Goal: Information Seeking & Learning: Learn about a topic

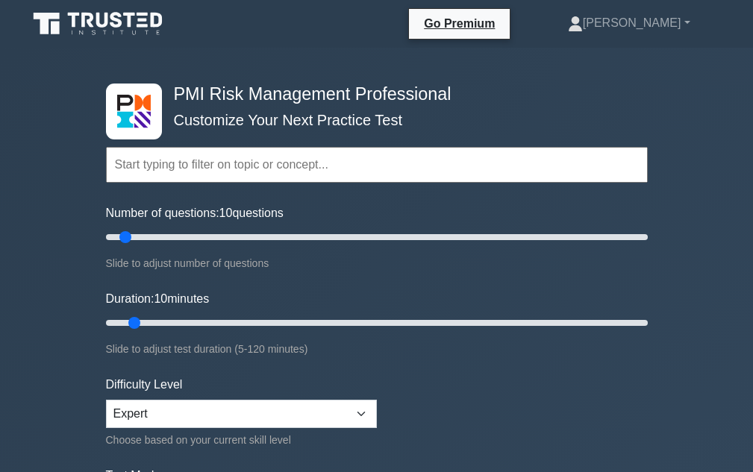
scroll to position [299, 0]
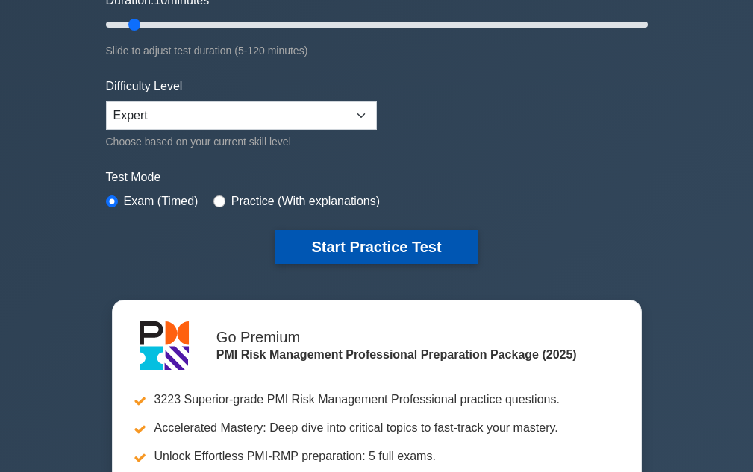
click at [349, 249] on button "Start Practice Test" at bounding box center [376, 247] width 202 height 34
click at [378, 250] on button "Start Practice Test" at bounding box center [376, 247] width 202 height 34
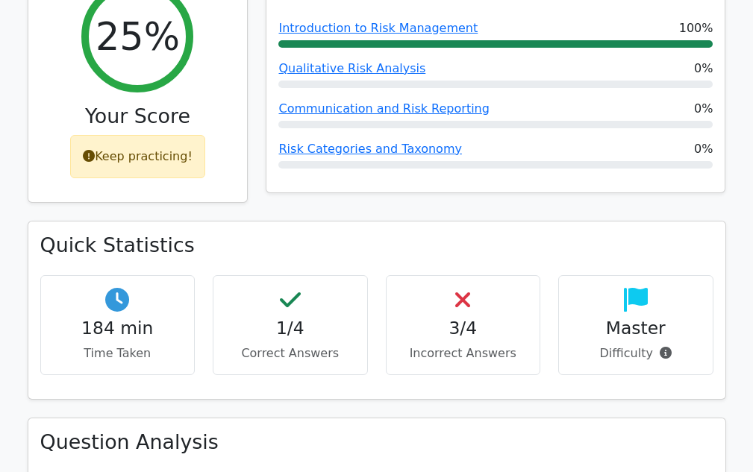
scroll to position [1045, 0]
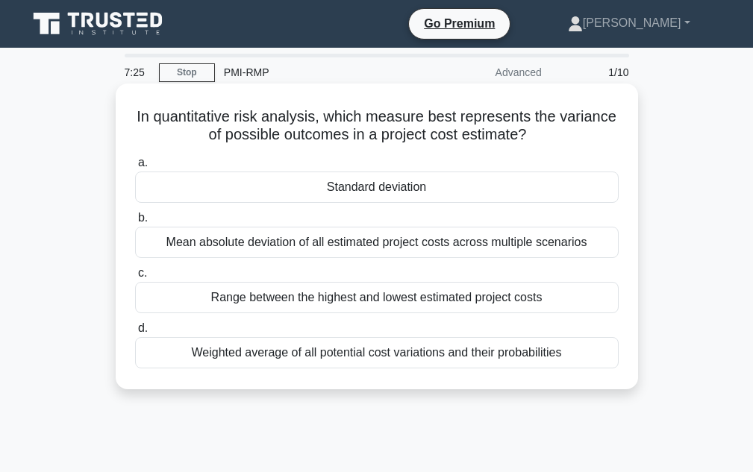
click at [450, 249] on div "Mean absolute deviation of all estimated project costs across multiple scenarios" at bounding box center [377, 242] width 484 height 31
click at [135, 223] on input "b. Mean absolute deviation of all estimated project costs across multiple scena…" at bounding box center [135, 218] width 0 height 10
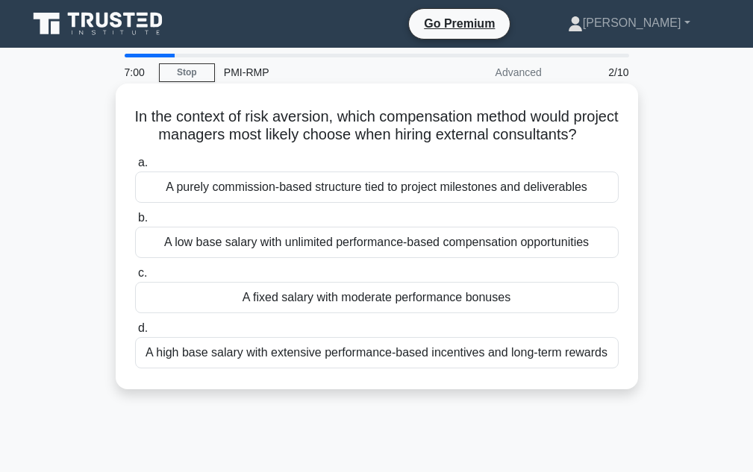
click at [414, 258] on div "A low base salary with unlimited performance-based compensation opportunities" at bounding box center [377, 242] width 484 height 31
click at [135, 223] on input "b. A low base salary with unlimited performance-based compensation opportunities" at bounding box center [135, 218] width 0 height 10
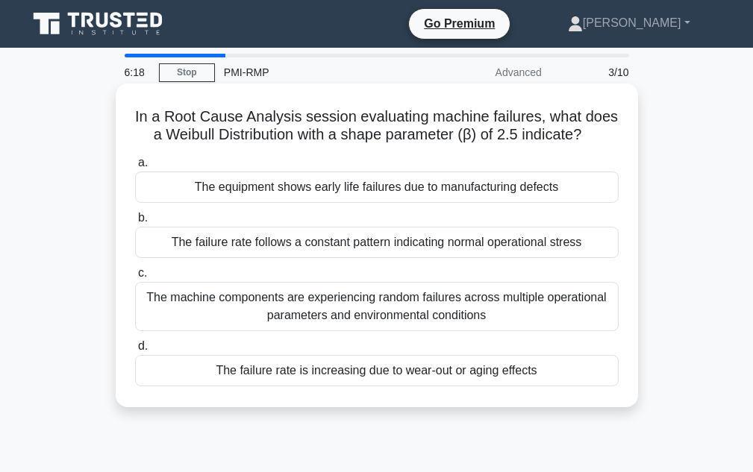
click at [484, 379] on div "The failure rate is increasing due to wear-out or aging effects" at bounding box center [377, 370] width 484 height 31
click at [135, 352] on input "d. The failure rate is increasing due to wear-out or aging effects" at bounding box center [135, 347] width 0 height 10
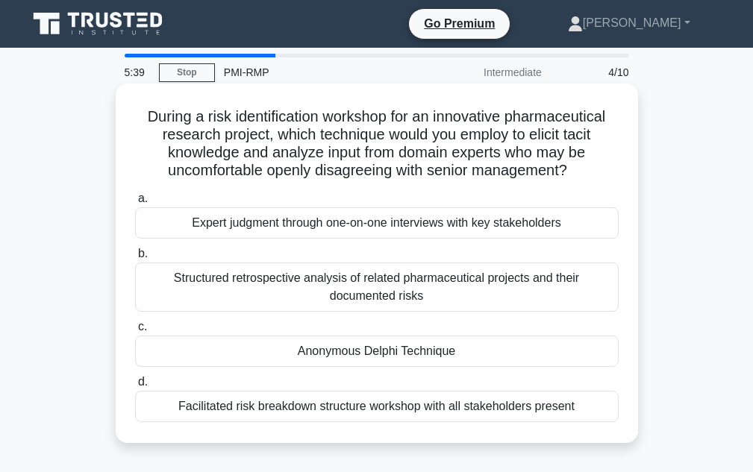
click at [471, 346] on div "Anonymous Delphi Technique" at bounding box center [377, 351] width 484 height 31
click at [135, 332] on input "c. Anonymous Delphi Technique" at bounding box center [135, 327] width 0 height 10
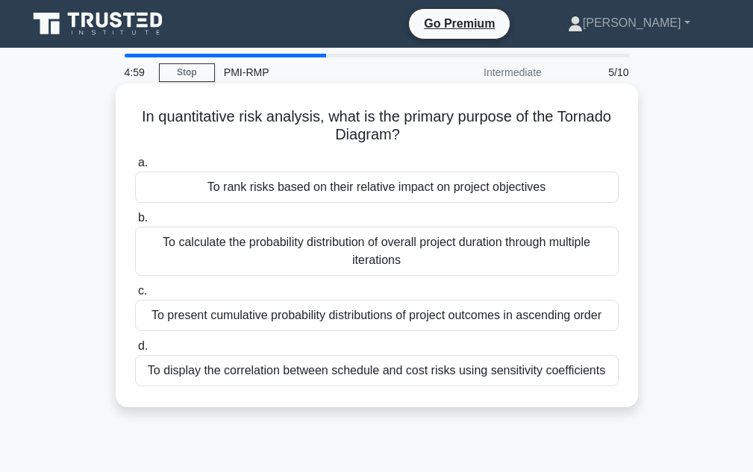
click at [490, 378] on div "To display the correlation between schedule and cost risks using sensitivity co…" at bounding box center [377, 370] width 484 height 31
click at [135, 352] on input "d. To display the correlation between schedule and cost risks using sensitivity…" at bounding box center [135, 347] width 0 height 10
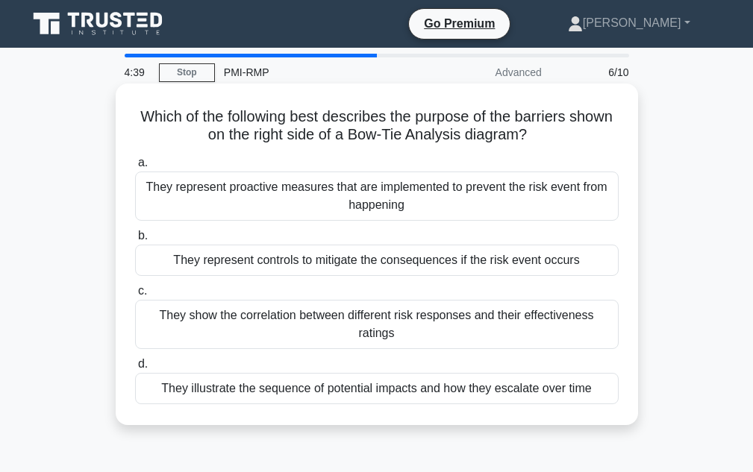
click at [495, 331] on div "They show the correlation between different risk responses and their effectiven…" at bounding box center [377, 324] width 484 height 49
click at [135, 296] on input "c. They show the correlation between different risk responses and their effecti…" at bounding box center [135, 292] width 0 height 10
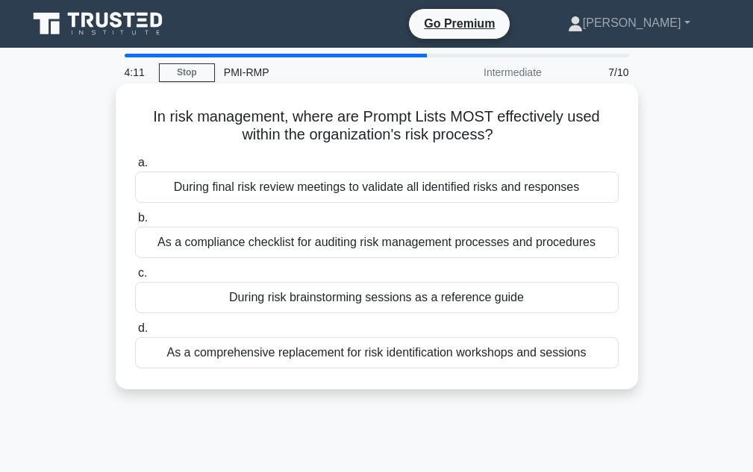
click at [193, 185] on div "During final risk review meetings to validate all identified risks and responses" at bounding box center [377, 187] width 484 height 31
click at [135, 168] on input "a. During final risk review meetings to validate all identified risks and respo…" at bounding box center [135, 163] width 0 height 10
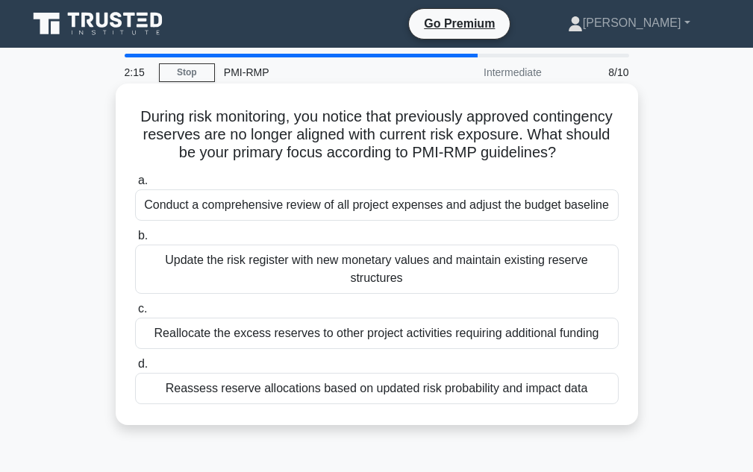
click at [266, 349] on div "Reallocate the excess reserves to other project activities requiring additional…" at bounding box center [377, 333] width 484 height 31
click at [135, 314] on input "c. Reallocate the excess reserves to other project activities requiring additio…" at bounding box center [135, 310] width 0 height 10
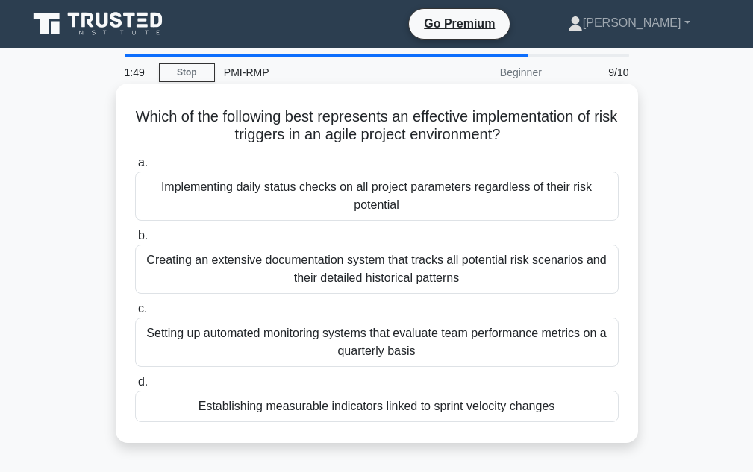
click at [472, 404] on div "Establishing measurable indicators linked to sprint velocity changes" at bounding box center [377, 406] width 484 height 31
click at [135, 387] on input "d. Establishing measurable indicators linked to sprint velocity changes" at bounding box center [135, 383] width 0 height 10
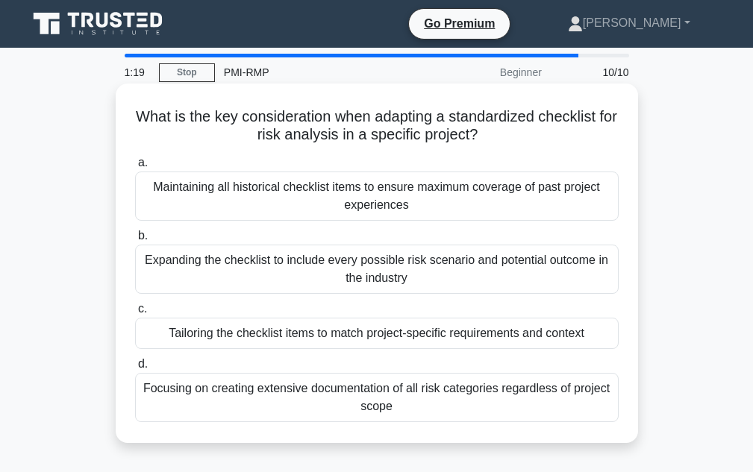
click at [455, 331] on div "Tailoring the checklist items to match project-specific requirements and context" at bounding box center [377, 333] width 484 height 31
click at [135, 314] on input "c. Tailoring the checklist items to match project-specific requirements and con…" at bounding box center [135, 310] width 0 height 10
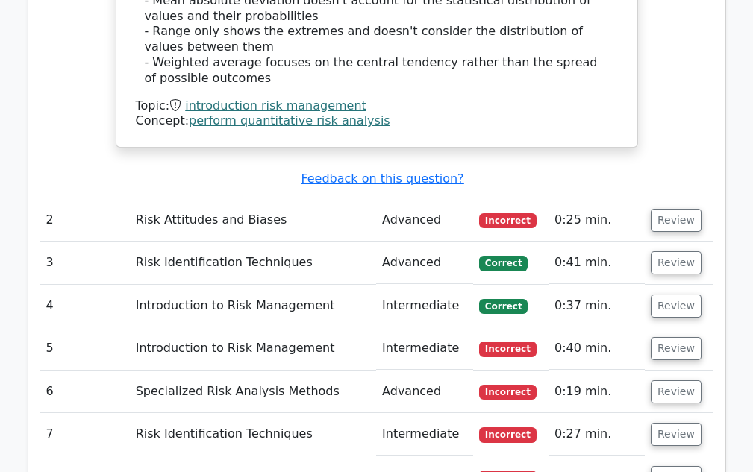
scroll to position [1866, 0]
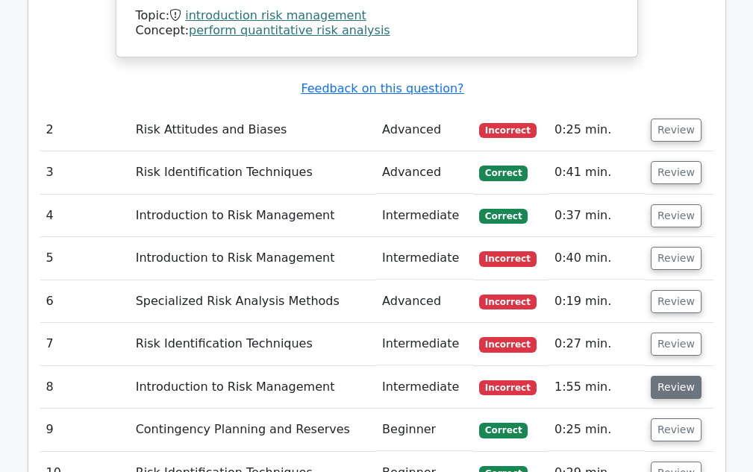
click at [659, 376] on button "Review" at bounding box center [676, 387] width 51 height 23
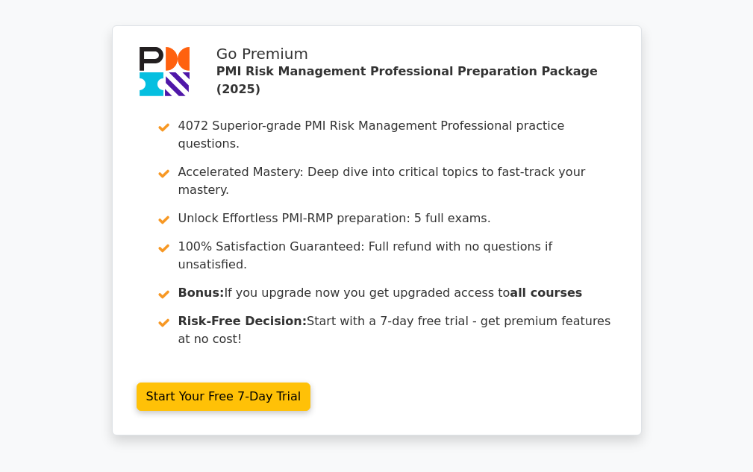
scroll to position [2845, 0]
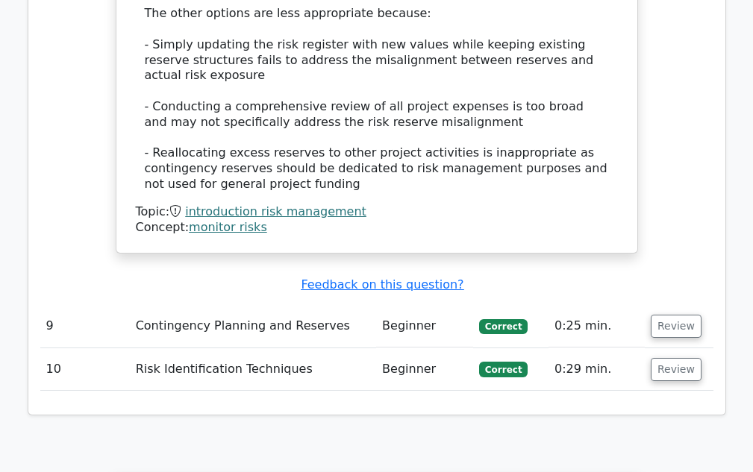
click at [331, 305] on td "Contingency Planning and Reserves" at bounding box center [253, 326] width 246 height 43
click at [662, 315] on button "Review" at bounding box center [676, 326] width 51 height 23
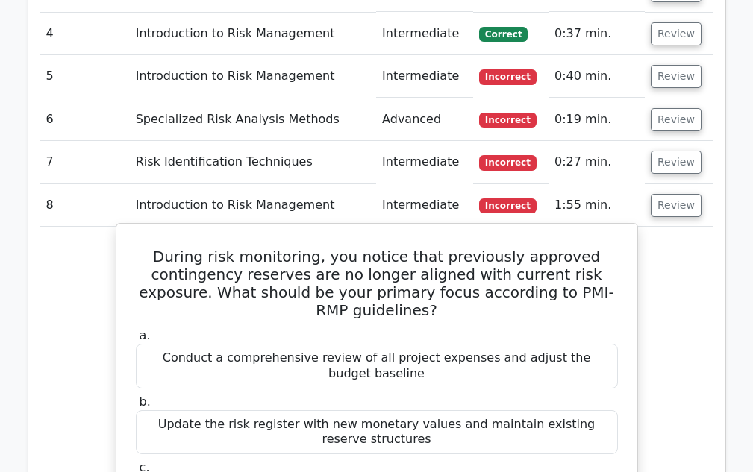
scroll to position [2024, 0]
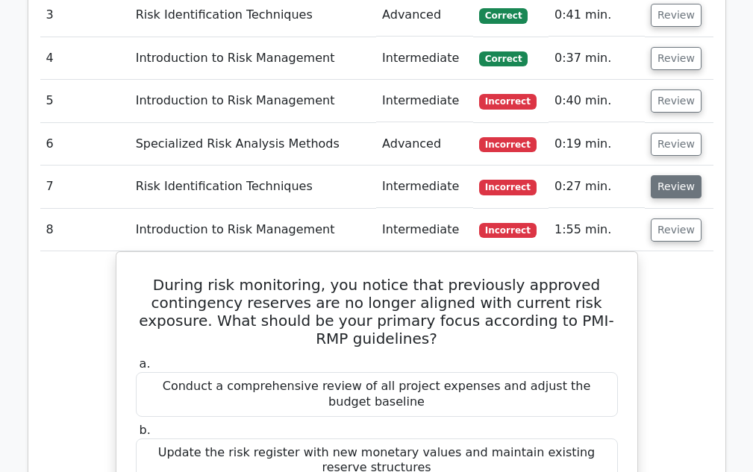
click at [660, 175] on button "Review" at bounding box center [676, 186] width 51 height 23
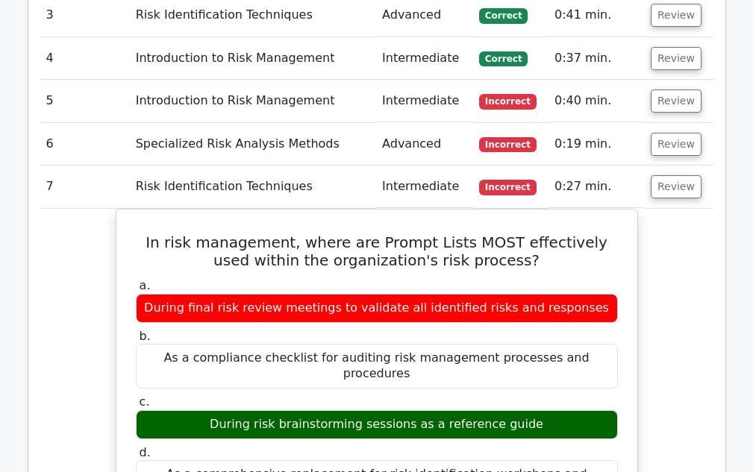
scroll to position [1800, 0]
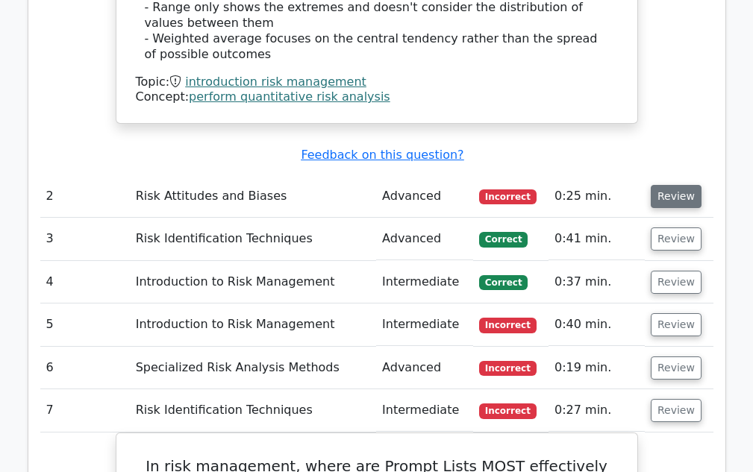
click at [661, 185] on button "Review" at bounding box center [676, 196] width 51 height 23
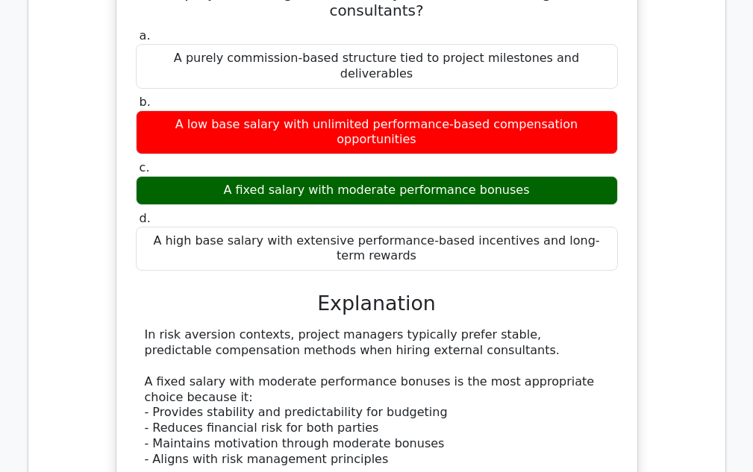
scroll to position [2098, 0]
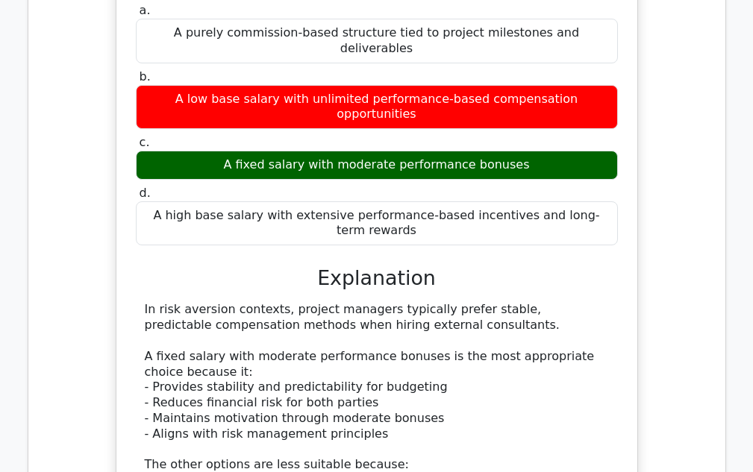
drag, startPoint x: 462, startPoint y: 172, endPoint x: 134, endPoint y: 161, distance: 328.6
click at [134, 161] on div "a. A purely commission-based structure tied to project milestones and deliverab…" at bounding box center [376, 343] width 485 height 687
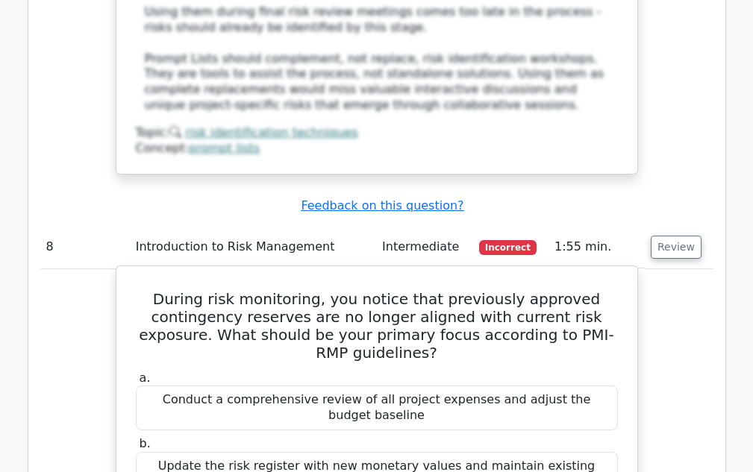
scroll to position [3508, 0]
